Goal: Information Seeking & Learning: Stay updated

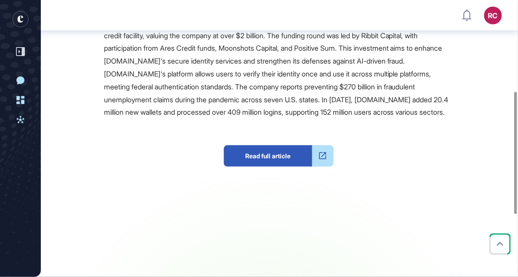
scroll to position [209, 0]
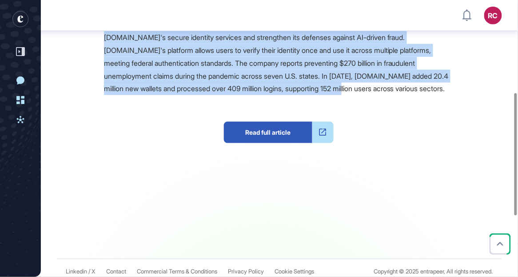
drag, startPoint x: 99, startPoint y: 123, endPoint x: 395, endPoint y: 215, distance: 310.0
click at [395, 215] on div "Source Reference Companies +2 [DOMAIN_NAME], a digital identity wallet provider…" at bounding box center [254, 113] width 398 height 290
copy span "[DOMAIN_NAME], a digital identity wallet provider, has secured $340 million in …"
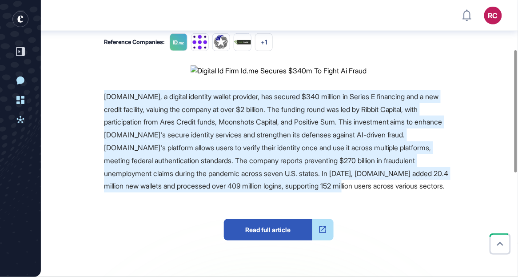
scroll to position [114, 0]
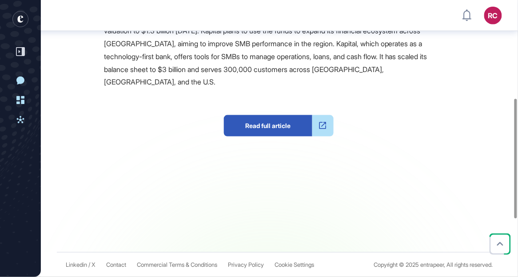
scroll to position [227, 0]
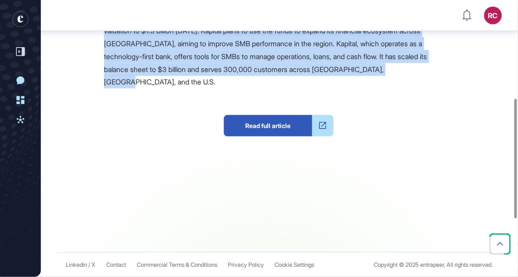
drag, startPoint x: 98, startPoint y: 129, endPoint x: 441, endPoint y: 218, distance: 354.2
click at [441, 218] on div "Source Reference Companies +3 Kapital, a Mexico City-based AI-powered financial…" at bounding box center [254, 106] width 398 height 290
copy span "Kapital, a Mexico City-based AI-powered financial platform for SMBs in Latin Am…"
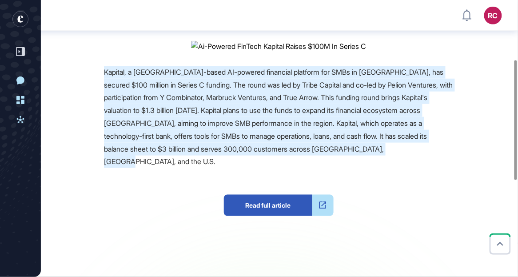
scroll to position [137, 0]
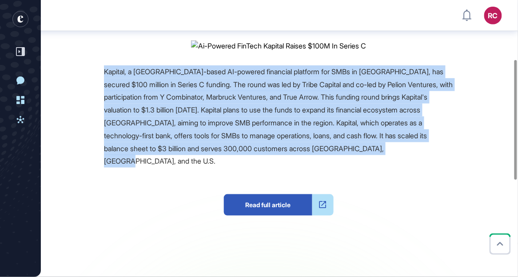
click at [84, 168] on div "Source Reference Companies +3 Kapital, a Mexico City-based AI-powered financial…" at bounding box center [254, 185] width 398 height 290
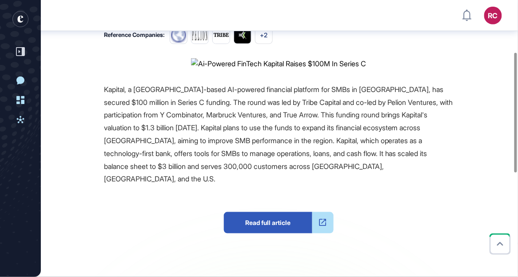
scroll to position [120, 0]
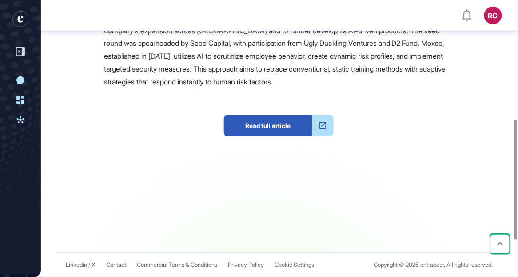
scroll to position [282, 0]
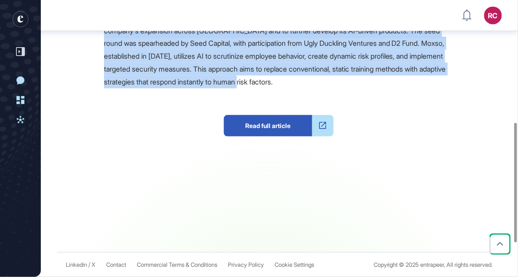
drag, startPoint x: 103, startPoint y: 77, endPoint x: 402, endPoint y: 158, distance: 310.2
click at [402, 159] on div "Source Reference Companies +2 Moxso, a Danish cybersecurity firm specializing i…" at bounding box center [254, 113] width 398 height 278
copy span "Moxso, a Danish cybersecurity firm specializing in transforming human behavior …"
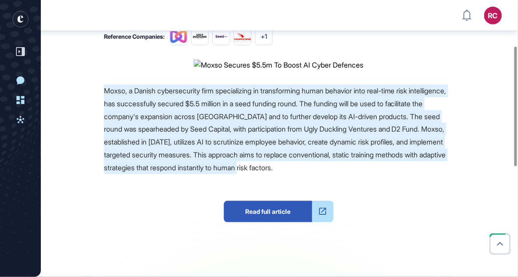
scroll to position [107, 0]
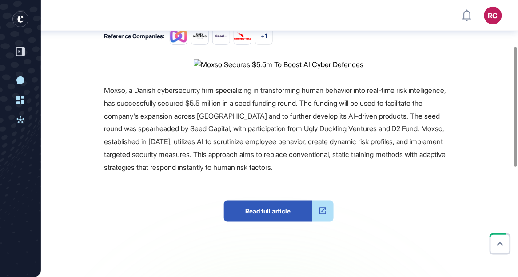
click at [78, 151] on div "Source Reference Companies +2 Moxso, a Danish cybersecurity firm specializing i…" at bounding box center [254, 198] width 398 height 278
